Goal: Information Seeking & Learning: Learn about a topic

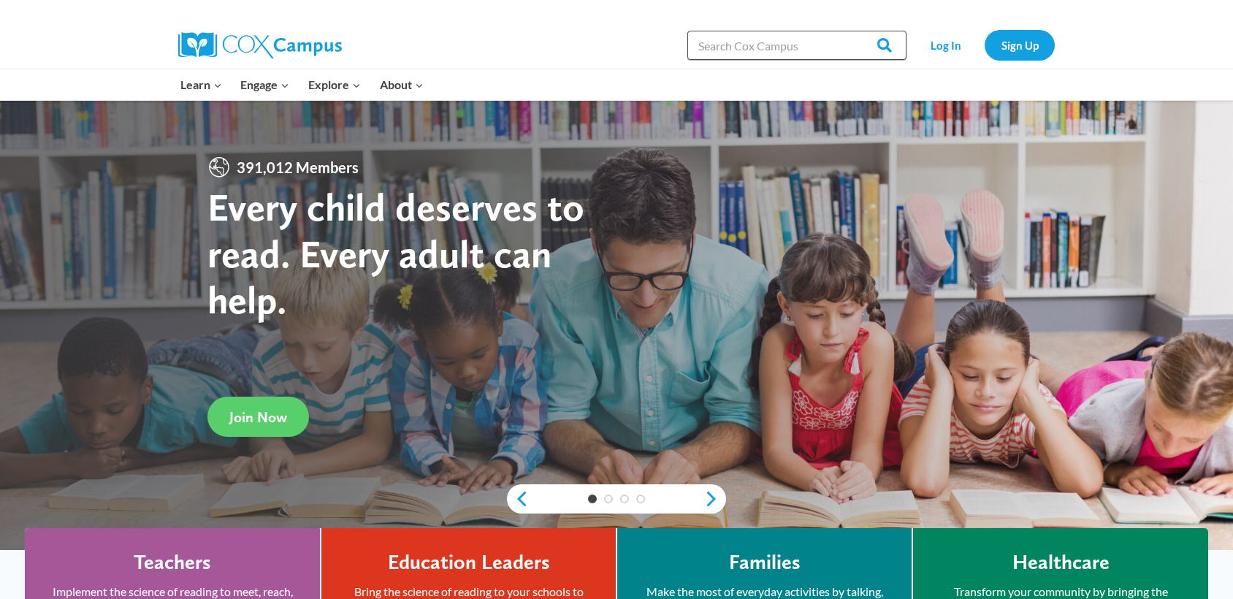
click at [735, 45] on input "Search in https://coxcampus.org/" at bounding box center [796, 45] width 219 height 29
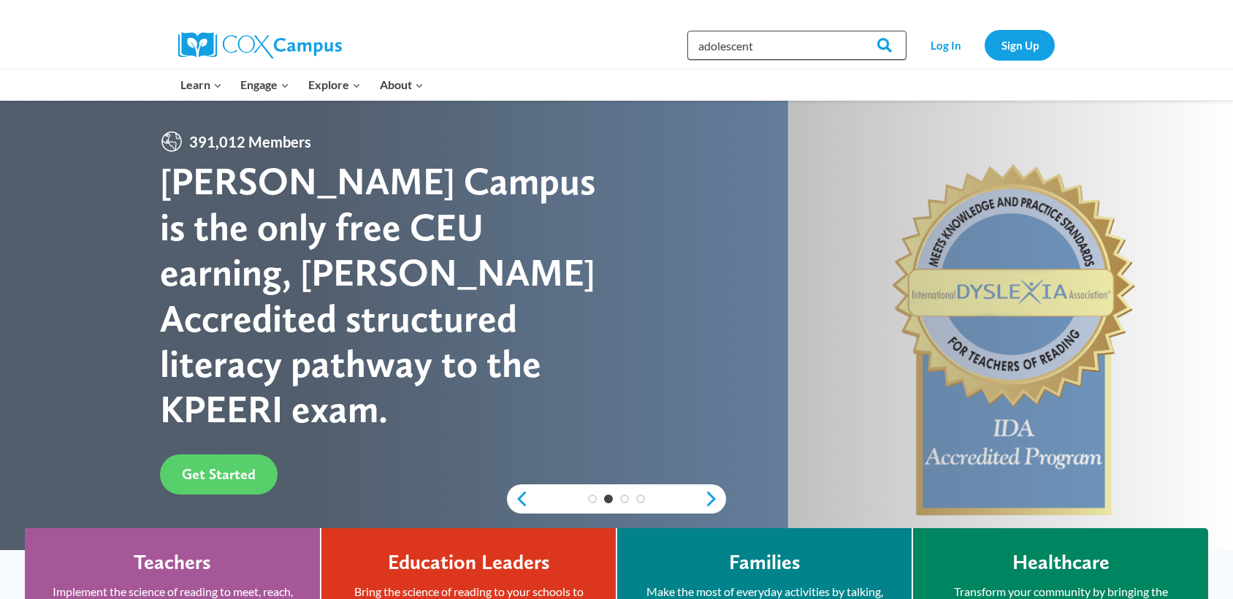
type input "adolescent"
click at [849, 31] on input "Search" at bounding box center [877, 45] width 57 height 29
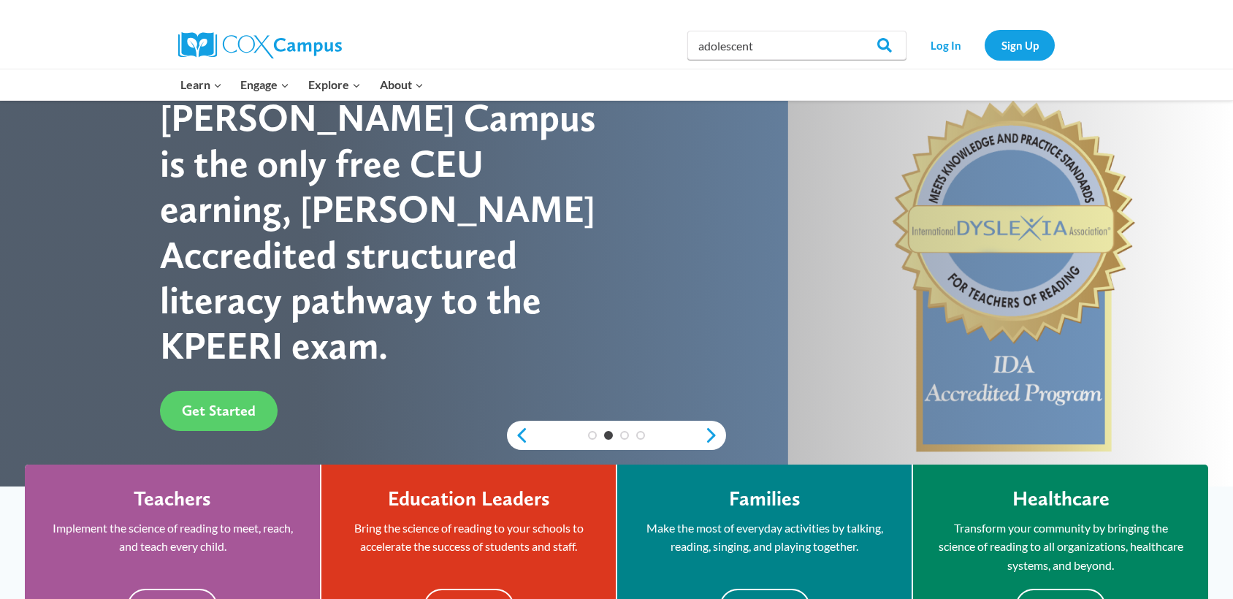
scroll to position [69, 0]
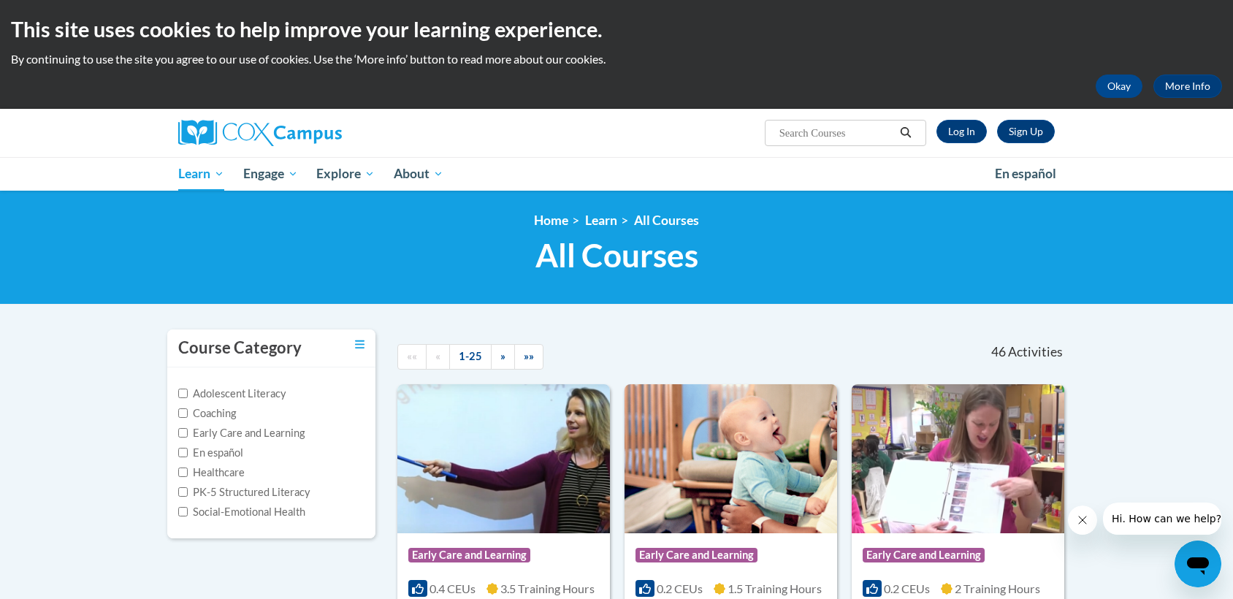
click at [257, 392] on label "Adolescent Literacy" at bounding box center [232, 394] width 108 height 16
click at [188, 392] on input "Adolescent Literacy" at bounding box center [182, 393] width 9 height 9
checkbox input "true"
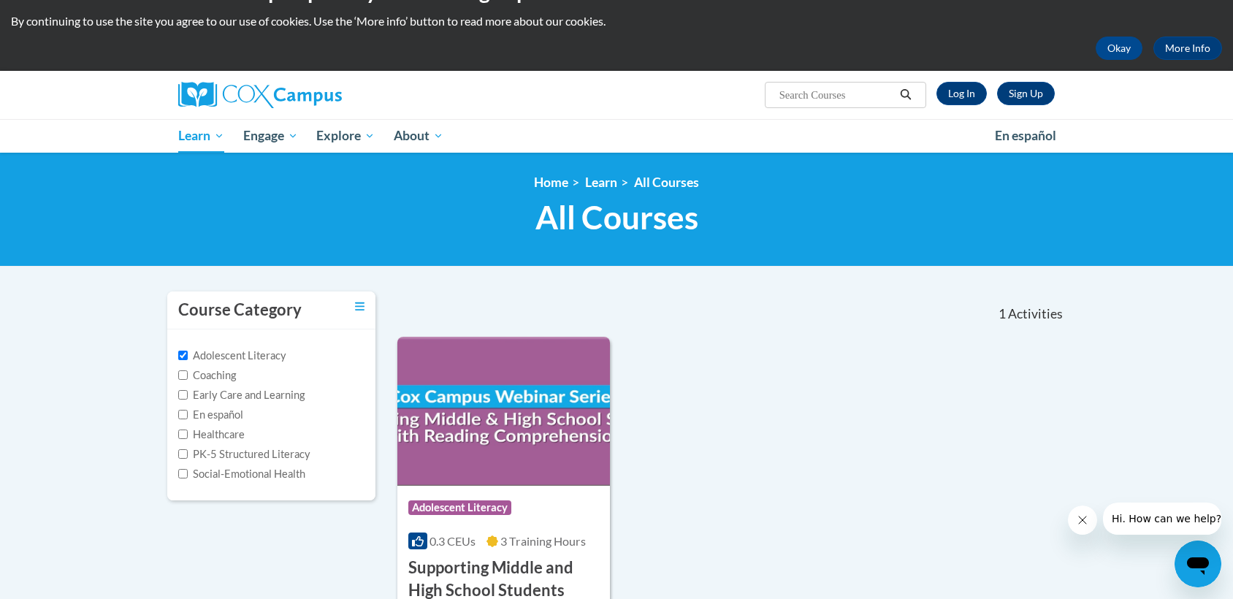
scroll to position [51, 0]
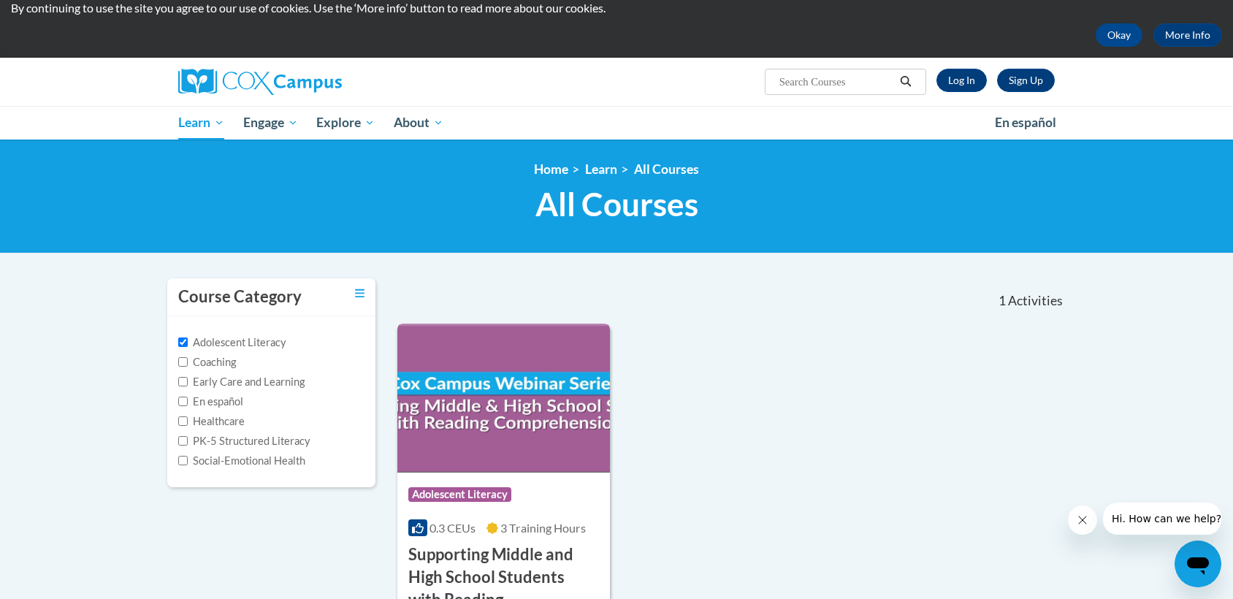
click at [493, 431] on img at bounding box center [503, 398] width 213 height 149
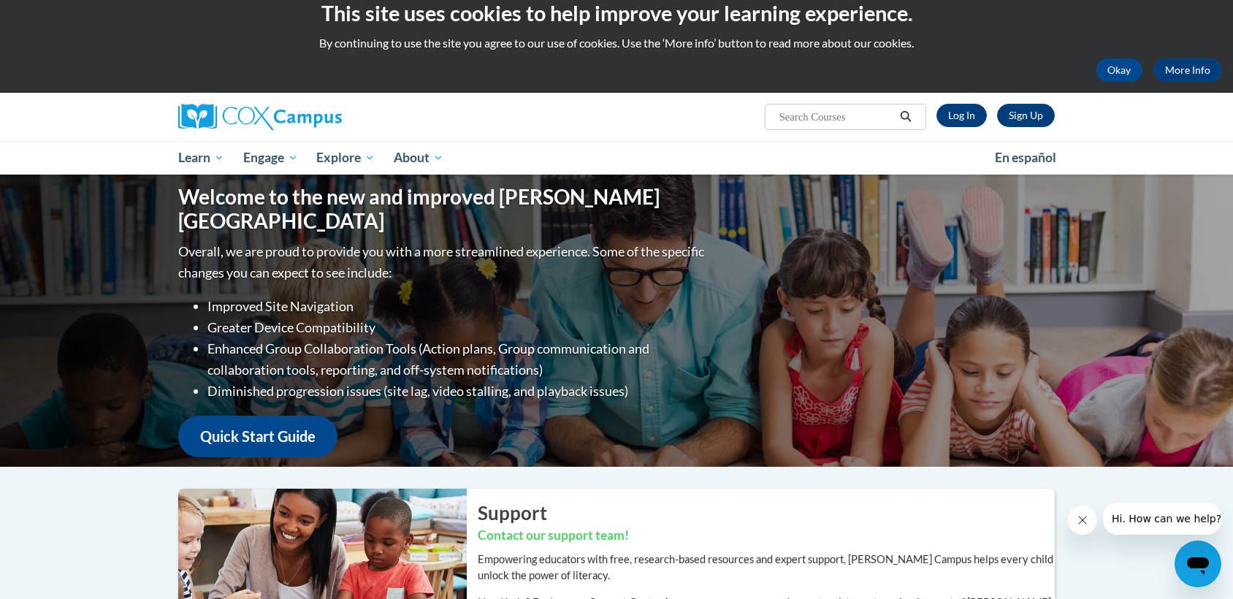
scroll to position [15, 0]
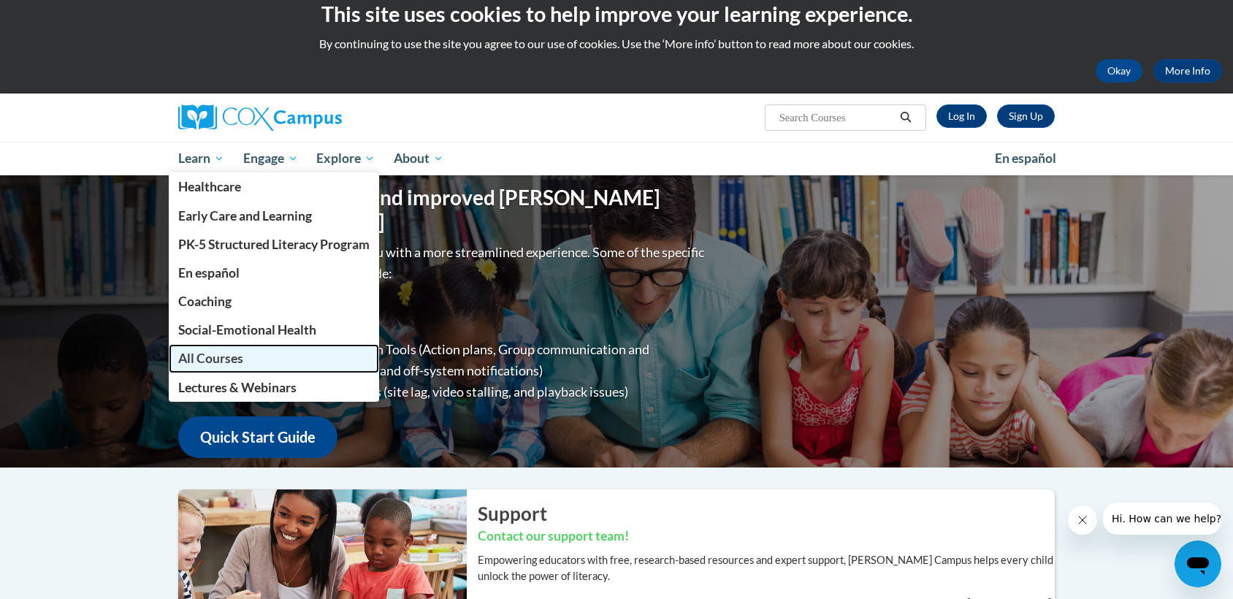
click at [214, 354] on span "All Courses" at bounding box center [210, 358] width 65 height 15
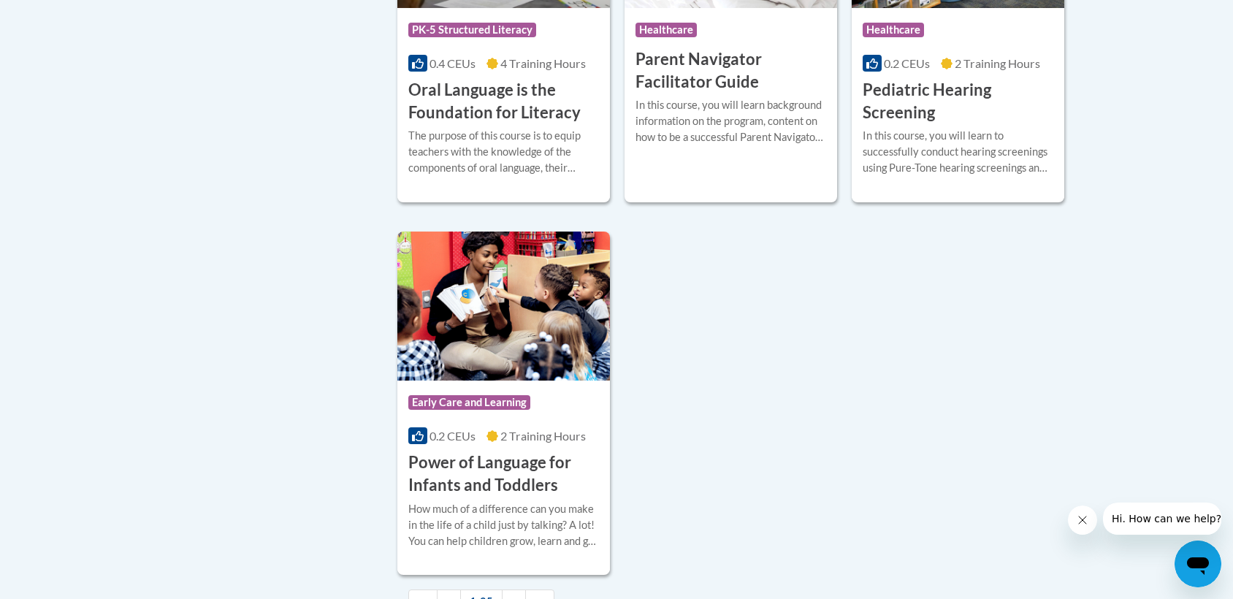
scroll to position [3289, 0]
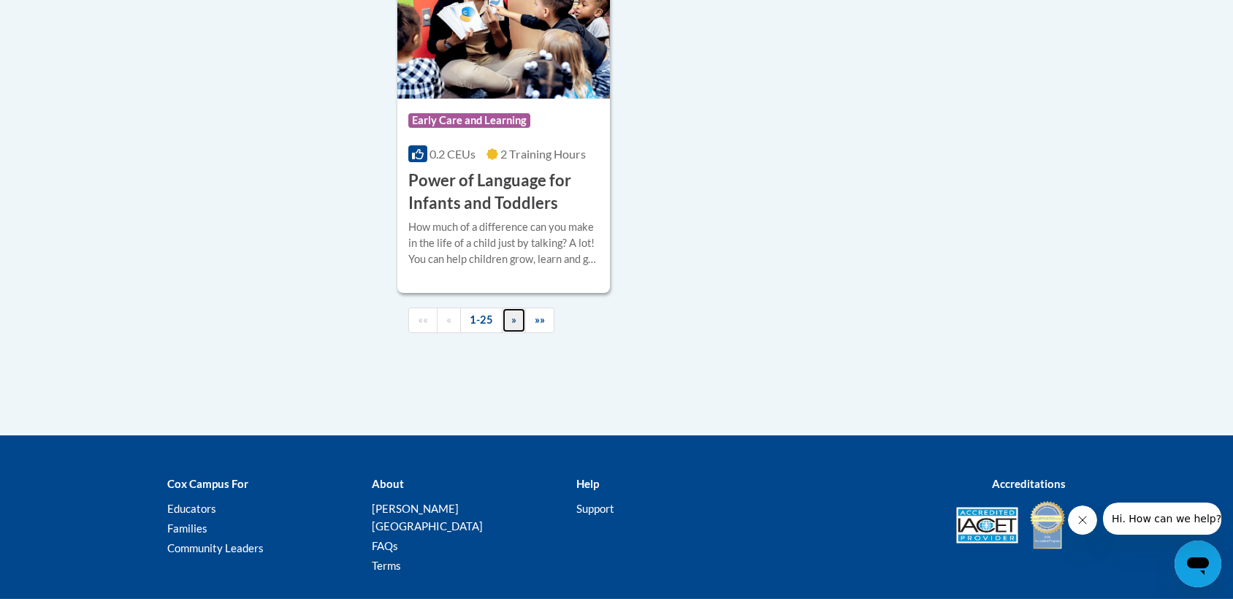
click at [521, 333] on link "»" at bounding box center [514, 320] width 24 height 26
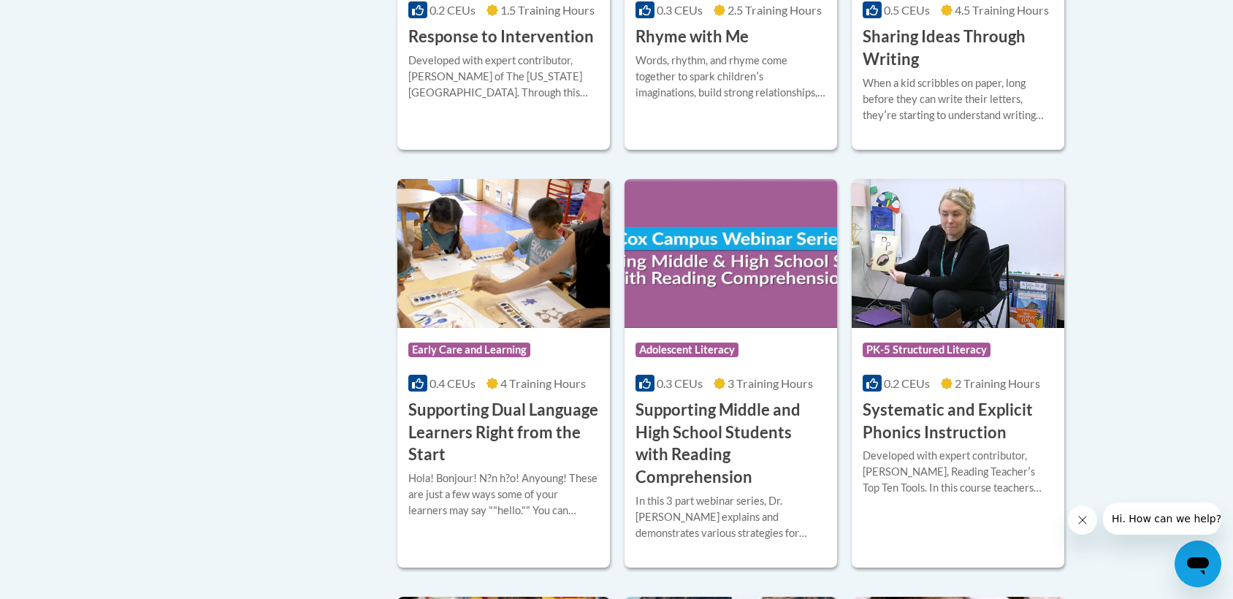
scroll to position [1283, 0]
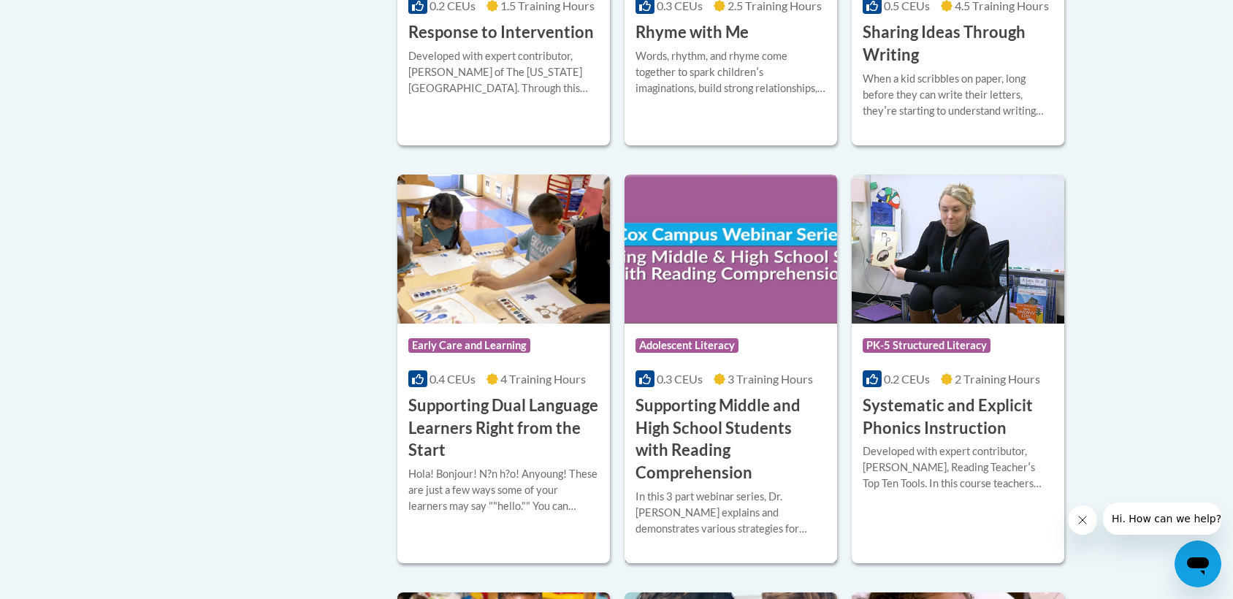
click at [708, 244] on img at bounding box center [730, 249] width 213 height 149
